Goal: Task Accomplishment & Management: Complete application form

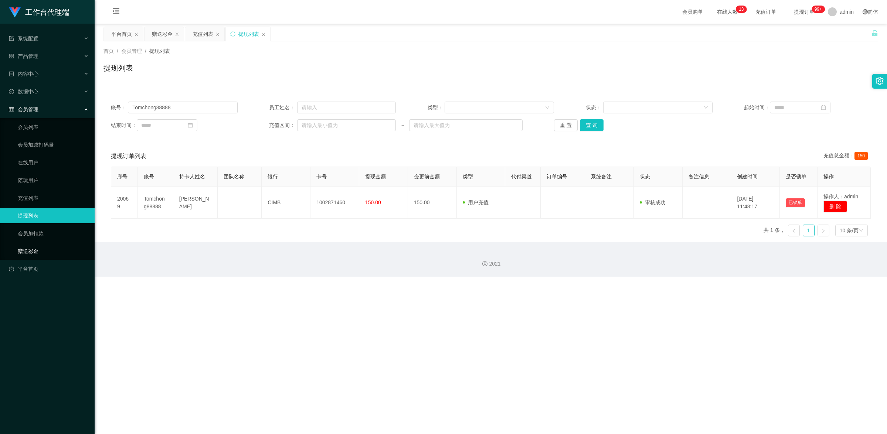
drag, startPoint x: 54, startPoint y: 250, endPoint x: 113, endPoint y: 199, distance: 78.1
click at [54, 250] on link "赠送彩金" at bounding box center [53, 251] width 71 height 15
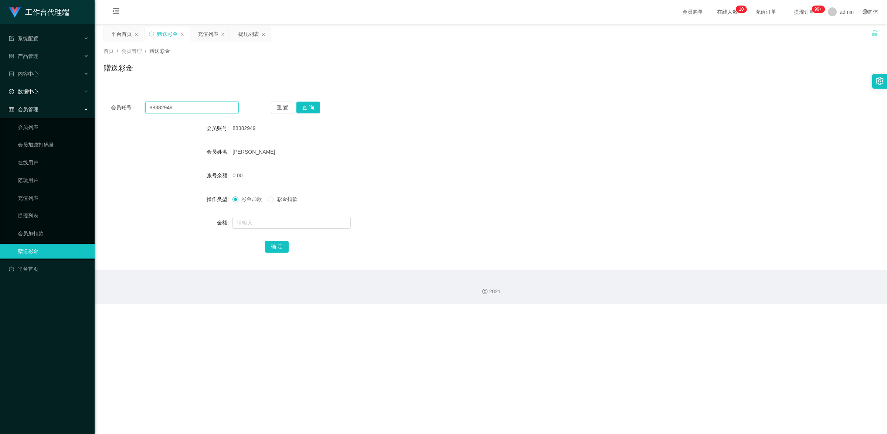
drag, startPoint x: 182, startPoint y: 109, endPoint x: 88, endPoint y: 95, distance: 95.2
click at [88, 95] on section "工作台代理端 系统配置 产品管理 内容中心 数据中心 会员管理 会员列表 会员加减打码量 在线用户 陪玩用户 充值列表 提现列表 会员加扣款 赠送彩金 平台首…" at bounding box center [443, 152] width 887 height 305
click at [318, 108] on button "查 询" at bounding box center [308, 108] width 24 height 12
click at [296, 224] on input "text" at bounding box center [291, 223] width 118 height 12
type input "100"
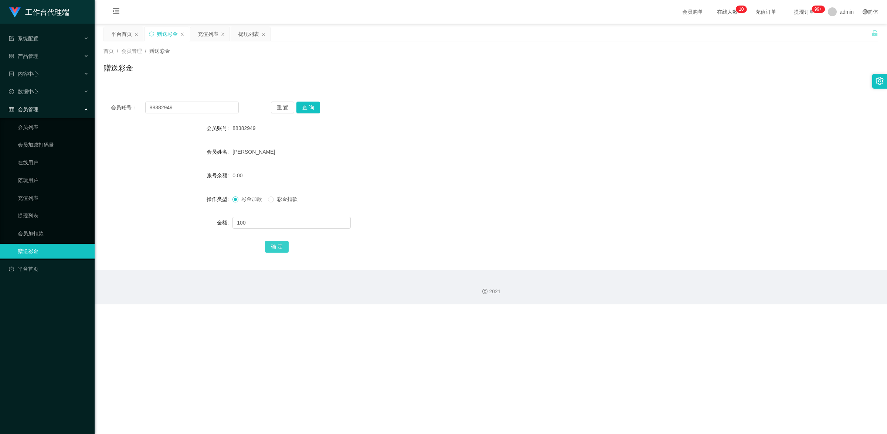
click at [282, 245] on button "确 定" at bounding box center [277, 247] width 24 height 12
click at [263, 220] on input "text" at bounding box center [291, 223] width 118 height 12
type input "200"
click at [276, 245] on button "确 定" at bounding box center [277, 247] width 24 height 12
drag, startPoint x: 145, startPoint y: 101, endPoint x: 130, endPoint y: 98, distance: 15.0
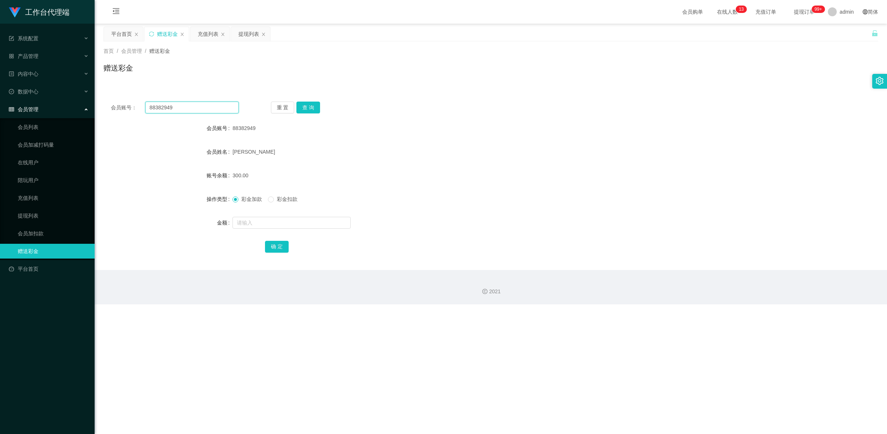
click at [130, 98] on div "会员账号： 88382949 重 置 查 询 会员账号 88382949 会员姓名 [PERSON_NAME] 账号余额 300.00 操作类型 彩金加款 彩…" at bounding box center [490, 182] width 775 height 176
paste input "Tomchong88888"
type input "Tomchong88888"
click at [302, 108] on button "查 询" at bounding box center [308, 108] width 24 height 12
click at [283, 219] on input "text" at bounding box center [291, 223] width 118 height 12
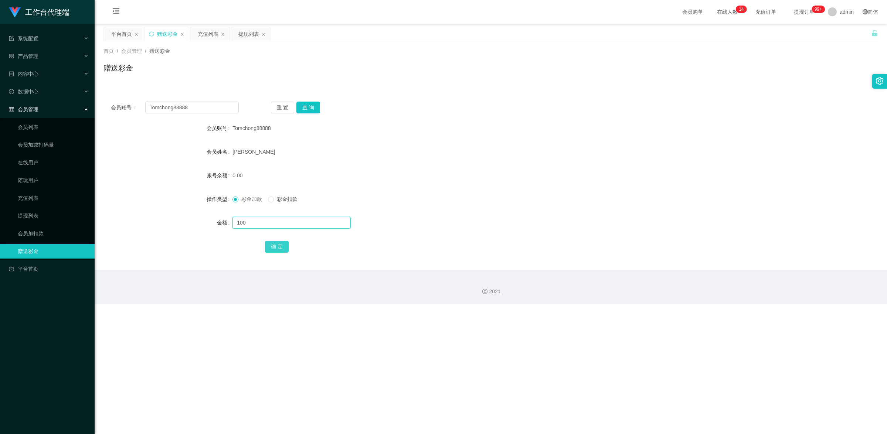
type input "100"
click at [267, 243] on button "确 定" at bounding box center [277, 247] width 24 height 12
click at [267, 224] on input "text" at bounding box center [291, 223] width 118 height 12
drag, startPoint x: 259, startPoint y: 225, endPoint x: 167, endPoint y: 226, distance: 92.0
click at [159, 227] on div "金额 100" at bounding box center [490, 222] width 775 height 15
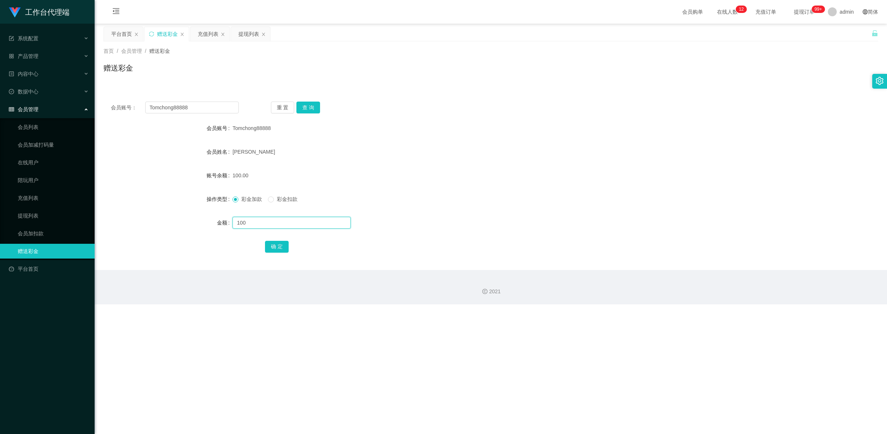
type input "100"
click at [252, 224] on input "100" at bounding box center [291, 223] width 118 height 12
drag, startPoint x: 252, startPoint y: 224, endPoint x: 228, endPoint y: 218, distance: 24.5
click at [228, 218] on div "金额 100" at bounding box center [490, 222] width 775 height 15
click at [18, 215] on link "提现列表" at bounding box center [53, 215] width 71 height 15
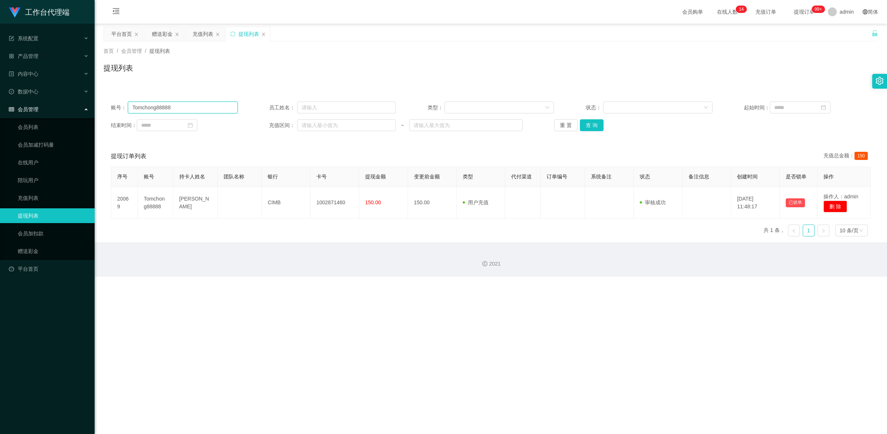
drag, startPoint x: 182, startPoint y: 108, endPoint x: 61, endPoint y: 105, distance: 121.3
click at [61, 105] on section "工作台代理端 系统配置 产品管理 内容中心 数据中心 会员管理 会员列表 会员加减打码量 在线用户 陪玩用户 充值列表 提现列表 会员加扣款 赠送彩金 平台首…" at bounding box center [443, 138] width 887 height 277
paste input "88382949"
click at [593, 120] on button "查 询" at bounding box center [592, 125] width 24 height 12
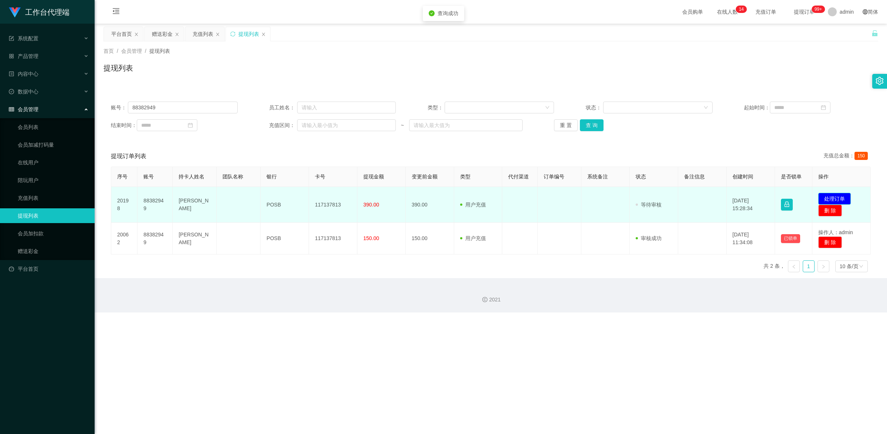
click at [830, 198] on button "处理订单" at bounding box center [834, 199] width 33 height 12
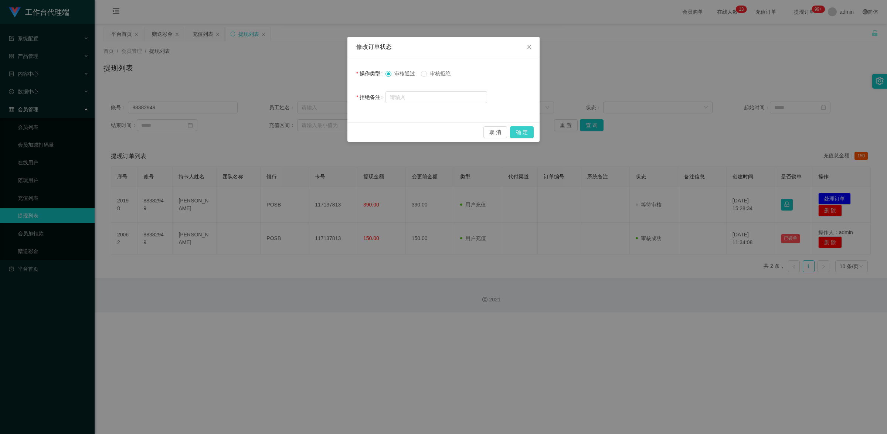
click at [517, 130] on button "确 定" at bounding box center [522, 132] width 24 height 12
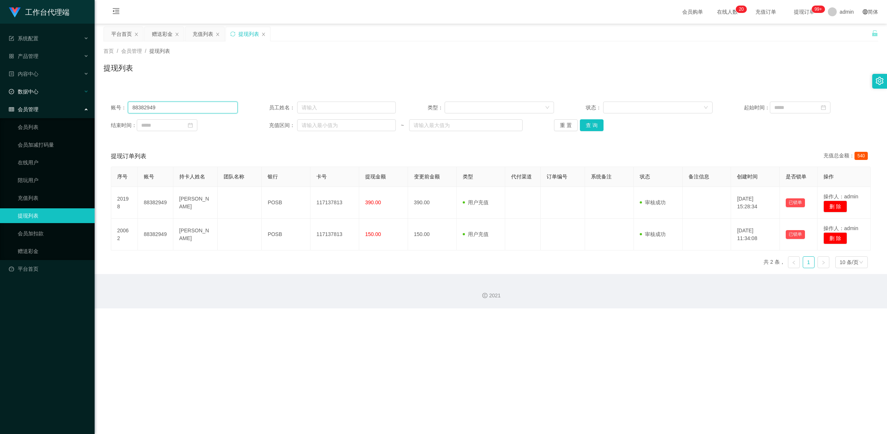
drag, startPoint x: 130, startPoint y: 101, endPoint x: 82, endPoint y: 92, distance: 49.1
click at [82, 92] on section "工作台代理端 系统配置 产品管理 内容中心 数据中心 会员管理 会员列表 会员加减打码量 在线用户 陪玩用户 充值列表 提现列表 会员加扣款 赠送彩金 平台首…" at bounding box center [443, 154] width 887 height 309
paste input "Tomchong88888"
type input "Tomchong88888"
click at [592, 128] on button "查 询" at bounding box center [592, 125] width 24 height 12
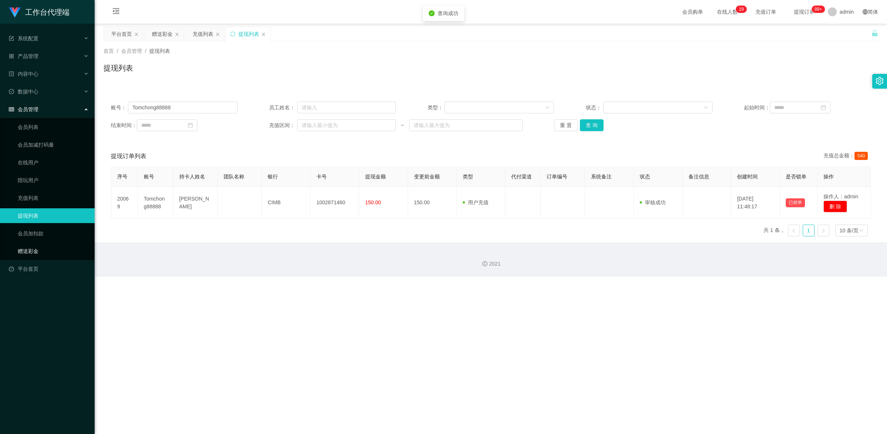
click at [34, 250] on link "赠送彩金" at bounding box center [53, 251] width 71 height 15
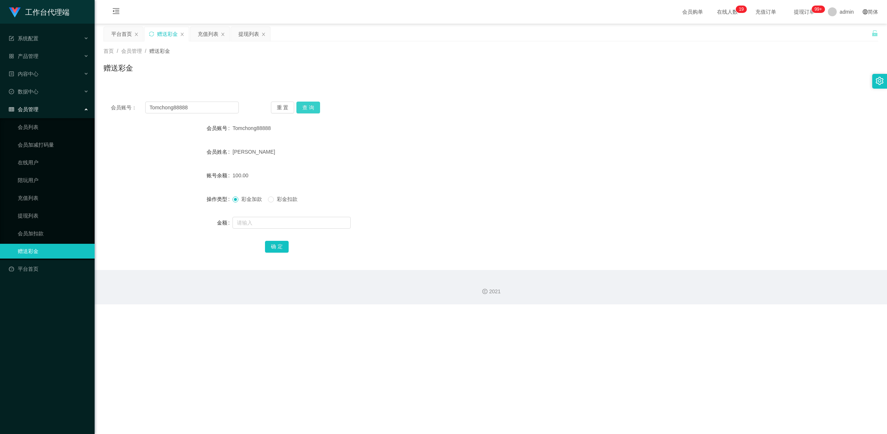
click at [306, 107] on button "查 询" at bounding box center [308, 108] width 24 height 12
click at [42, 217] on link "提现列表" at bounding box center [53, 215] width 71 height 15
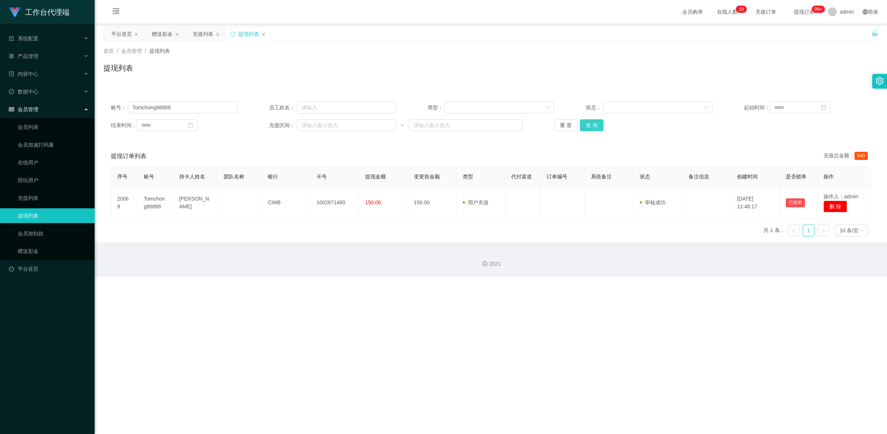
click at [597, 126] on button "查 询" at bounding box center [592, 125] width 24 height 12
click at [596, 124] on button "查 询" at bounding box center [592, 125] width 24 height 12
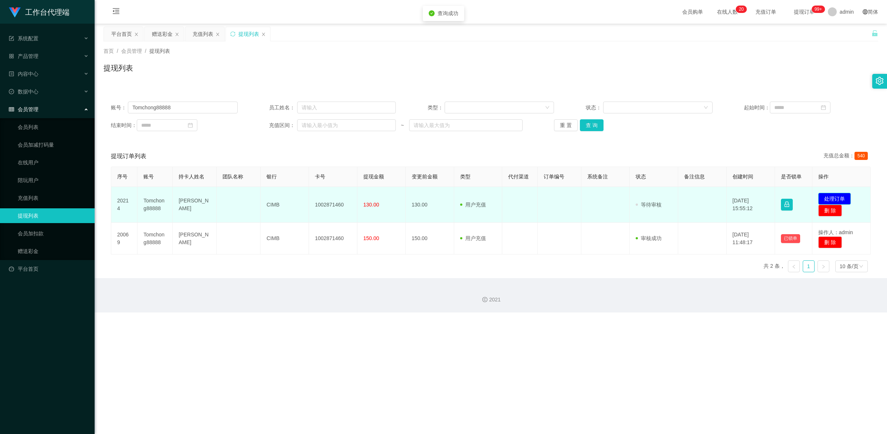
click at [839, 200] on button "处理订单" at bounding box center [834, 199] width 33 height 12
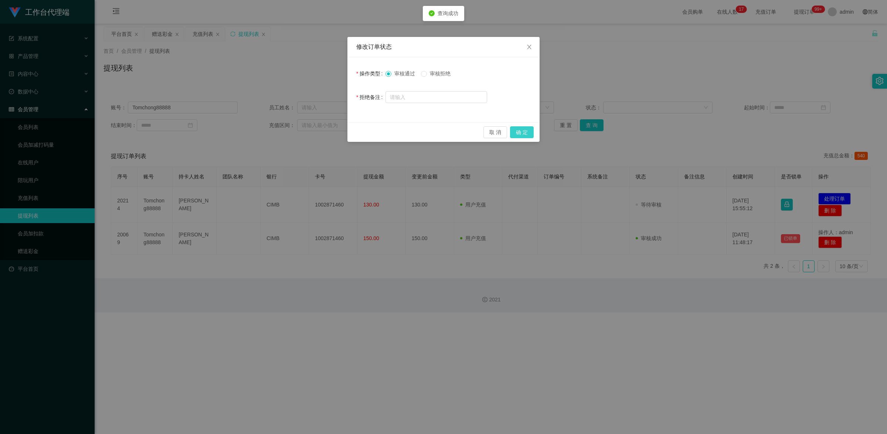
click at [529, 133] on button "确 定" at bounding box center [522, 132] width 24 height 12
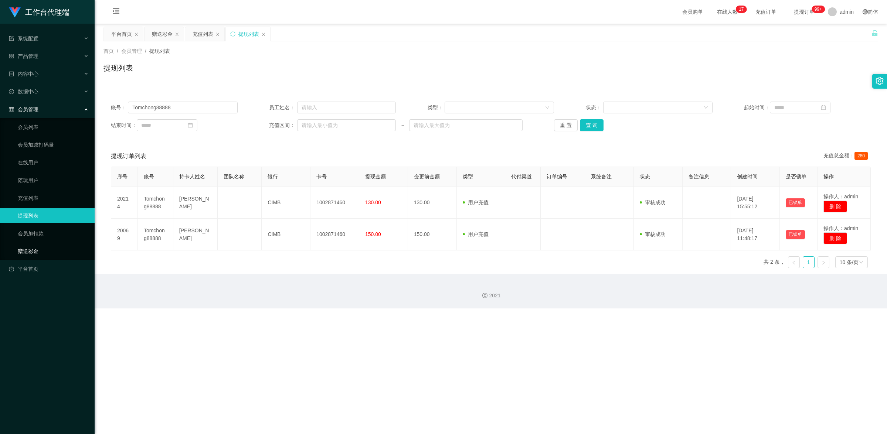
click at [41, 252] on link "赠送彩金" at bounding box center [53, 251] width 71 height 15
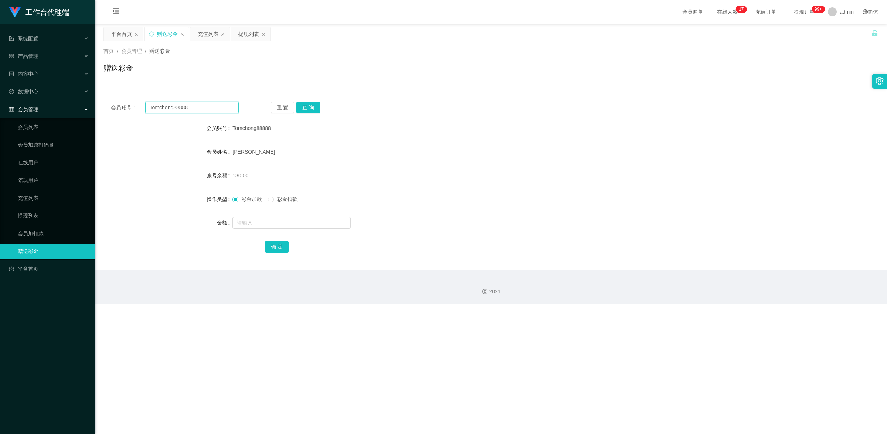
drag, startPoint x: 194, startPoint y: 105, endPoint x: 150, endPoint y: 95, distance: 45.5
click at [155, 96] on div "会员账号： Tomchong88888 重 置 查 询 会员账号 Tomchong88888 会员姓名 [PERSON_NAME] 账号余额 130.00 操…" at bounding box center [490, 182] width 775 height 176
type input "T"
paste input "83557689"
type input "83557689"
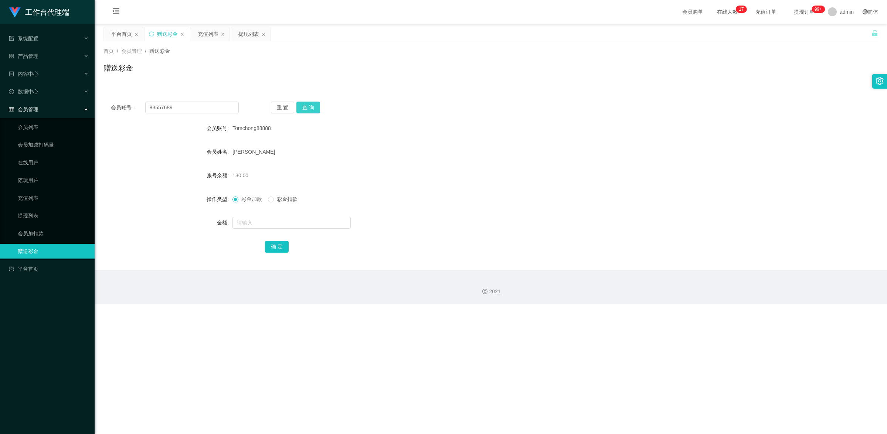
click at [310, 106] on button "查 询" at bounding box center [308, 108] width 24 height 12
click at [272, 223] on input "text" at bounding box center [291, 223] width 118 height 12
type input "100"
click at [274, 247] on button "确 定" at bounding box center [277, 247] width 24 height 12
click at [36, 215] on link "提现列表" at bounding box center [53, 215] width 71 height 15
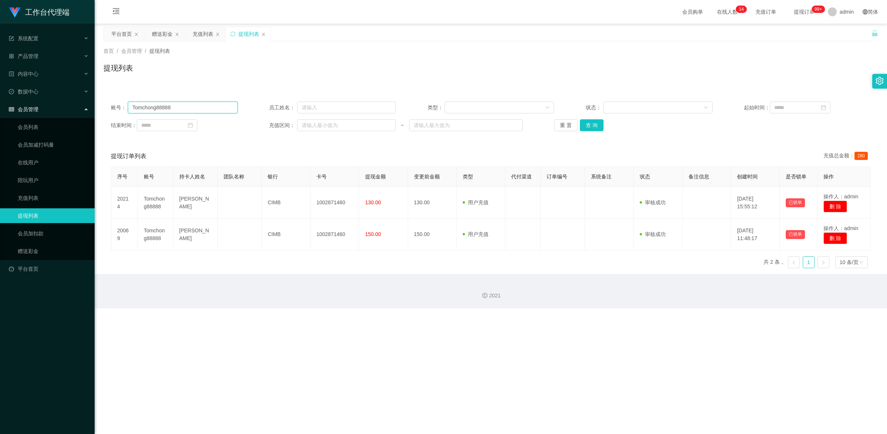
drag, startPoint x: 174, startPoint y: 106, endPoint x: 71, endPoint y: 103, distance: 102.4
click at [71, 103] on section "工作台代理端 系统配置 产品管理 内容中心 数据中心 会员管理 会员列表 会员加减打码量 在线用户 陪玩用户 充值列表 提现列表 会员加扣款 赠送彩金 平台首…" at bounding box center [443, 154] width 887 height 309
paste input "83557689"
type input "83557689"
drag, startPoint x: 590, startPoint y: 124, endPoint x: 601, endPoint y: 124, distance: 10.3
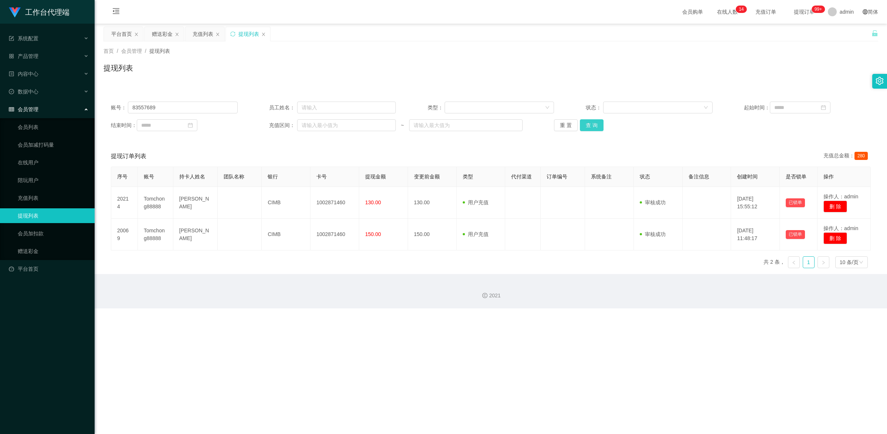
click at [590, 124] on button "查 询" at bounding box center [592, 125] width 24 height 12
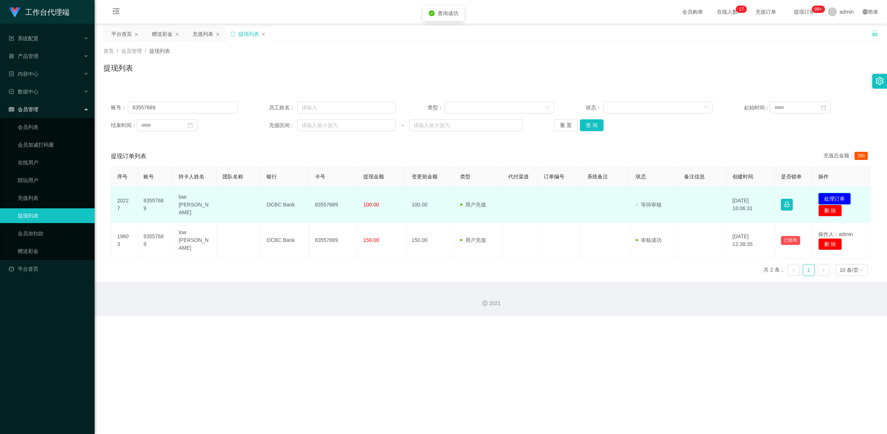
click at [832, 198] on button "处理订单" at bounding box center [834, 199] width 33 height 12
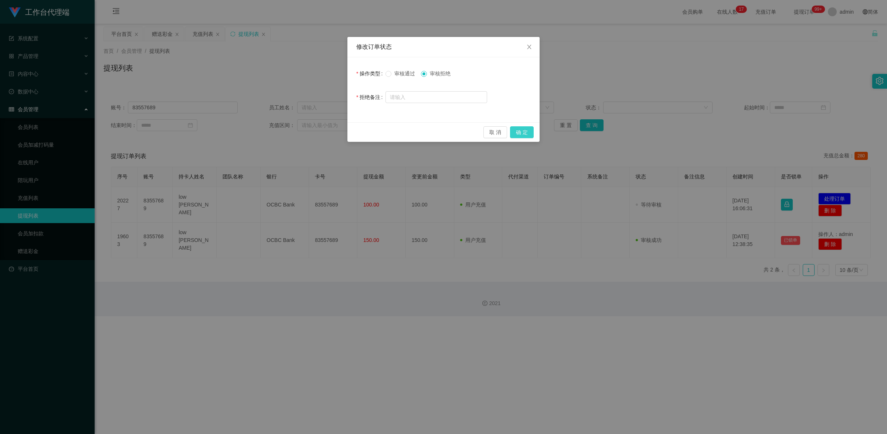
click at [519, 134] on button "确 定" at bounding box center [522, 132] width 24 height 12
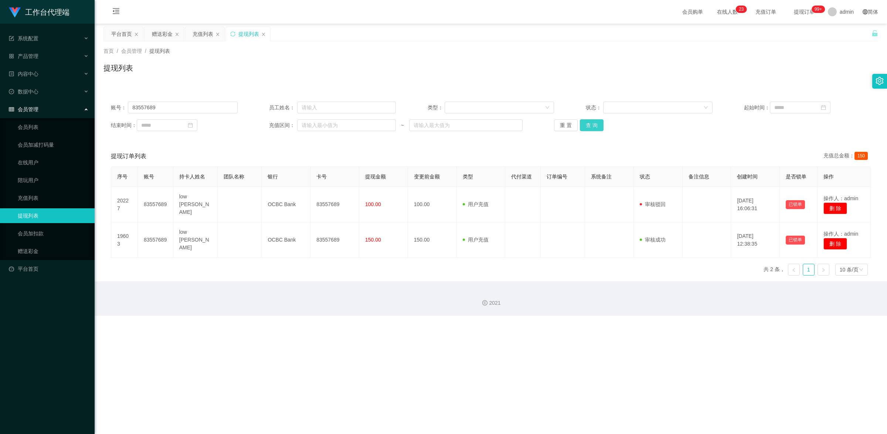
click at [590, 123] on button "查 询" at bounding box center [592, 125] width 24 height 12
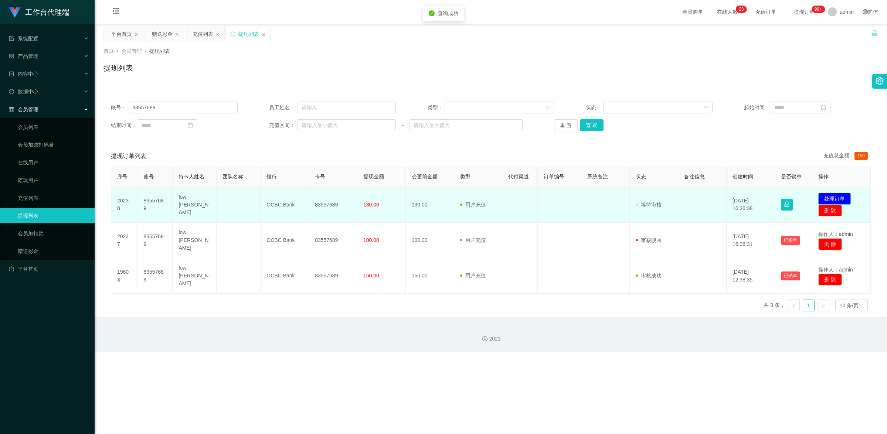
click at [823, 196] on button "处理订单" at bounding box center [834, 199] width 33 height 12
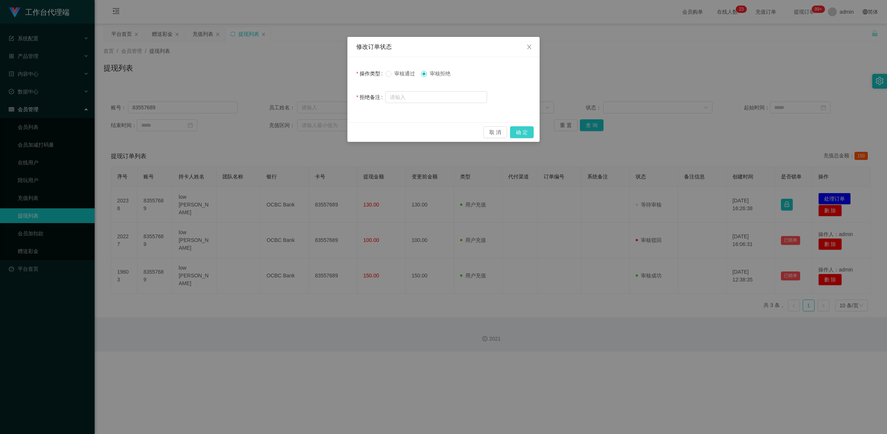
click at [528, 133] on button "确 定" at bounding box center [522, 132] width 24 height 12
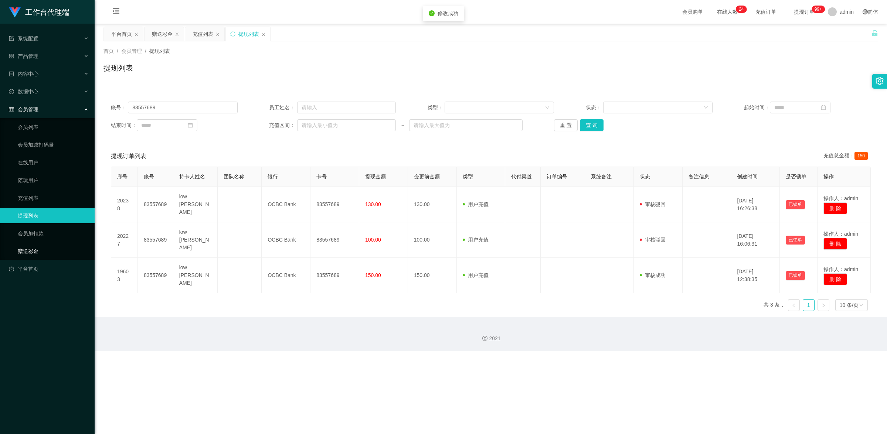
click at [28, 250] on link "赠送彩金" at bounding box center [53, 251] width 71 height 15
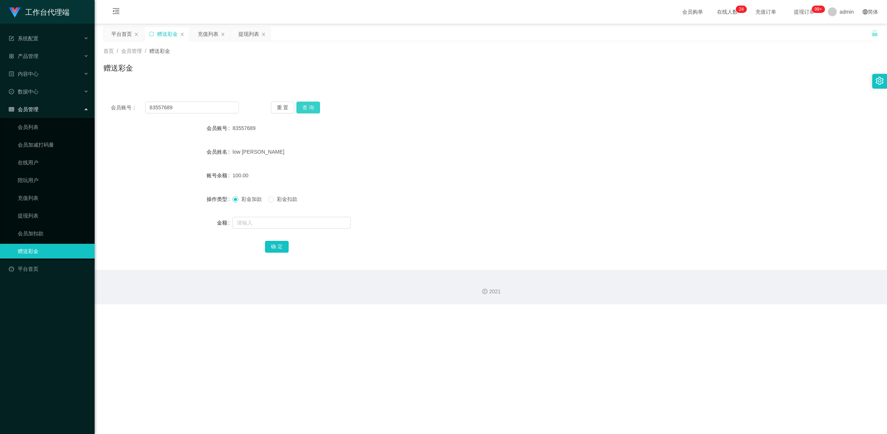
click at [309, 110] on button "查 询" at bounding box center [308, 108] width 24 height 12
